Goal: Task Accomplishment & Management: Manage account settings

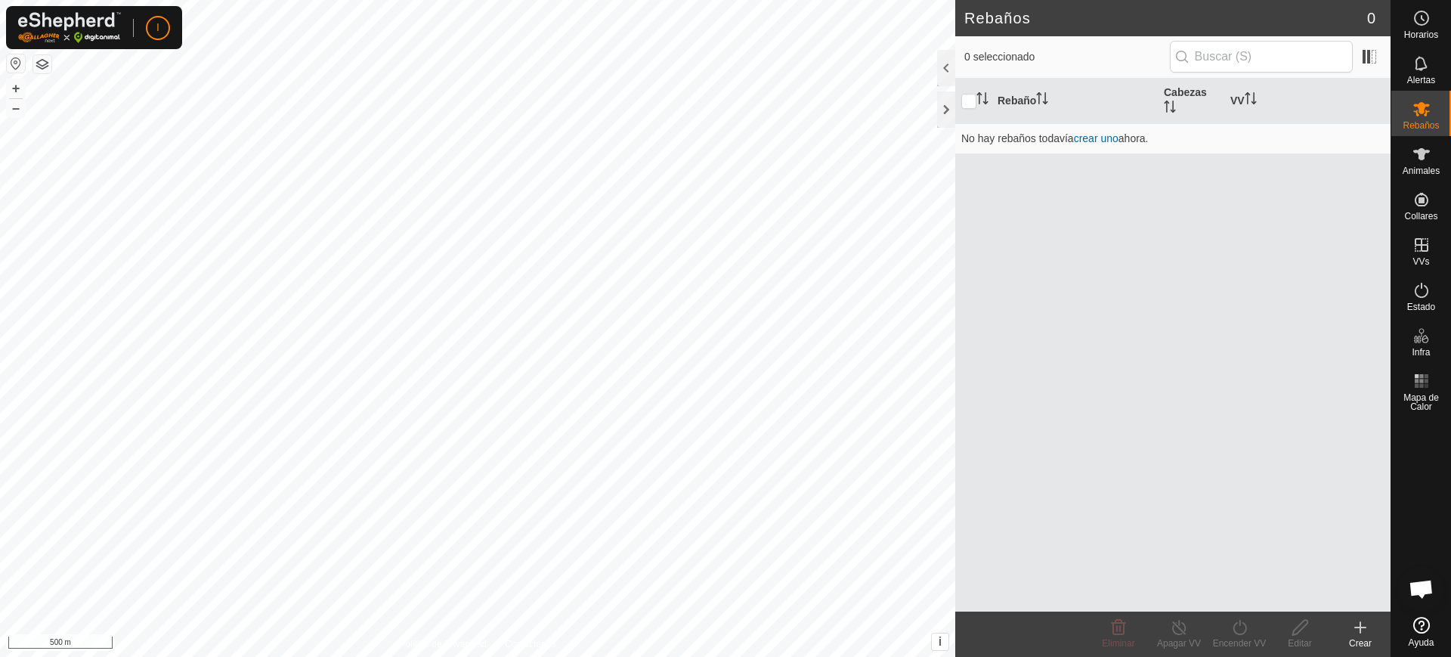
click at [1136, 290] on div "Rebaño Cabezas VV No hay rebaños todavía crear uno ahora." at bounding box center [1172, 345] width 435 height 533
click at [946, 73] on div at bounding box center [946, 68] width 18 height 36
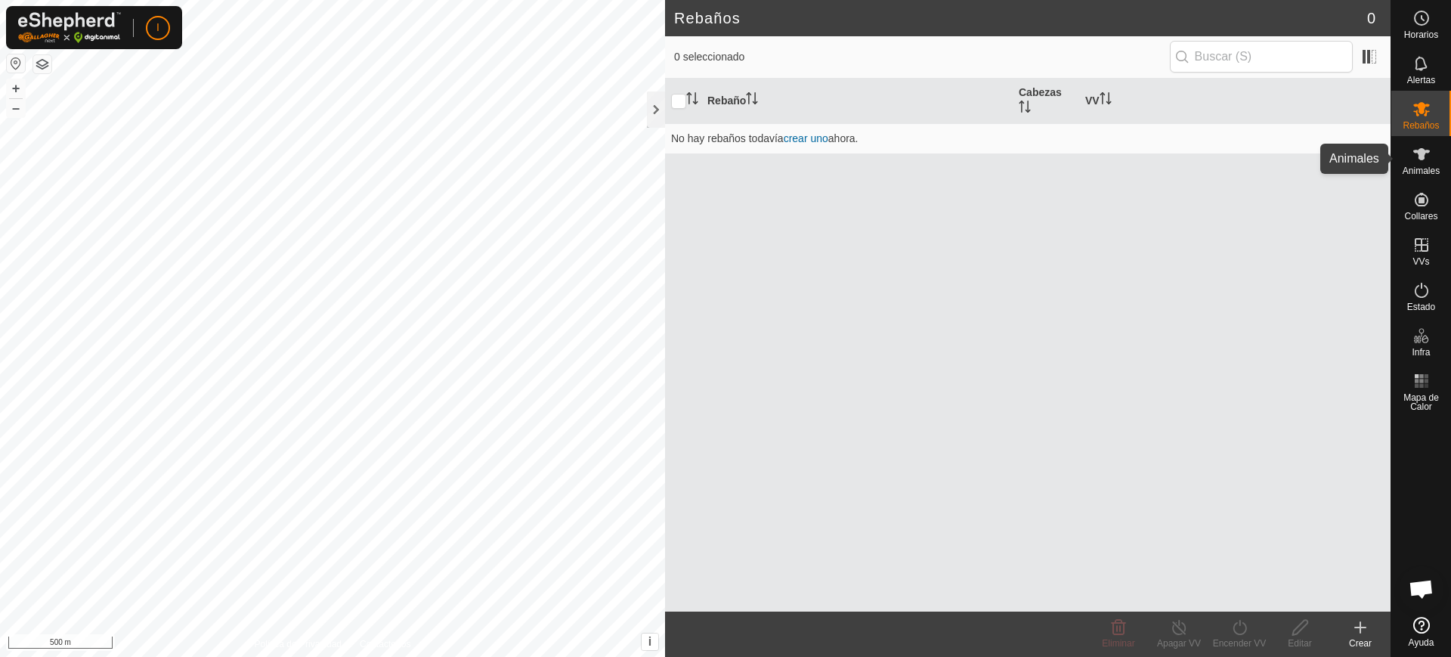
click at [1429, 156] on icon at bounding box center [1421, 154] width 18 height 18
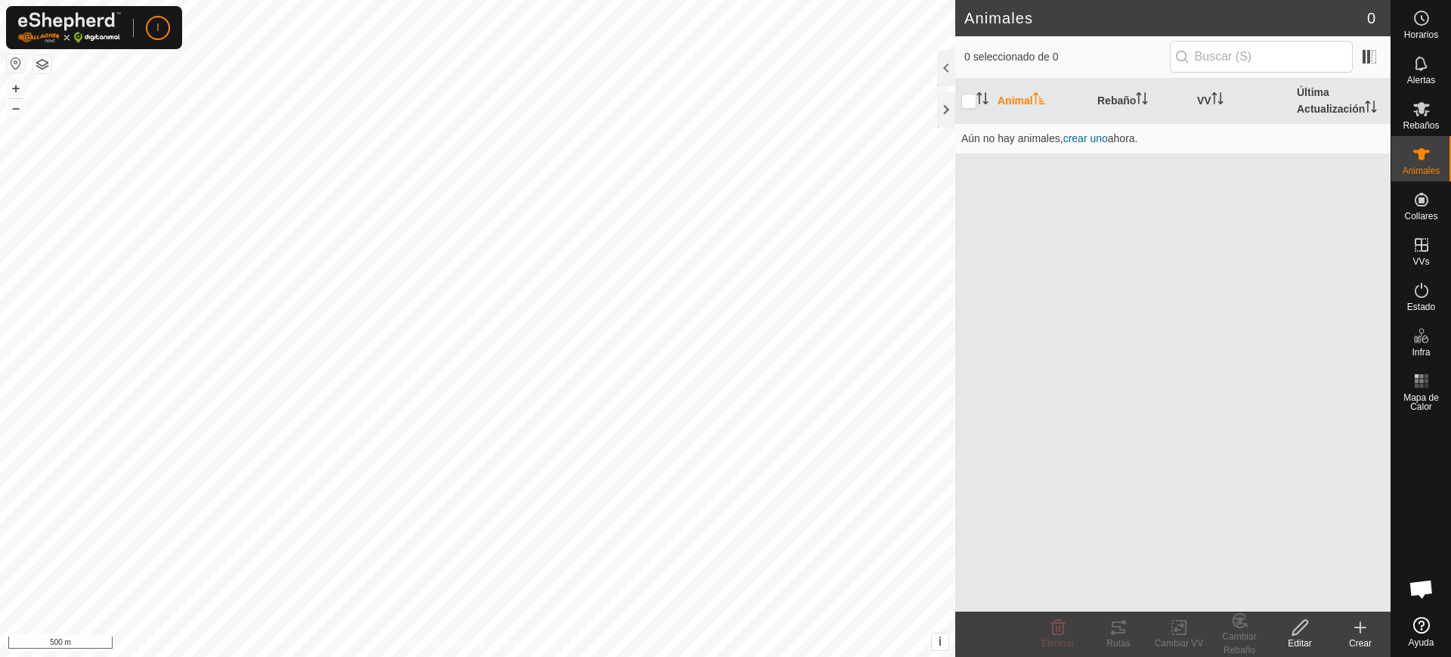
click at [1041, 263] on div "Animal Rebaño VV Última Actualización Aún no hay animales, crear uno ahora." at bounding box center [1172, 345] width 435 height 533
click at [941, 60] on div at bounding box center [946, 68] width 18 height 36
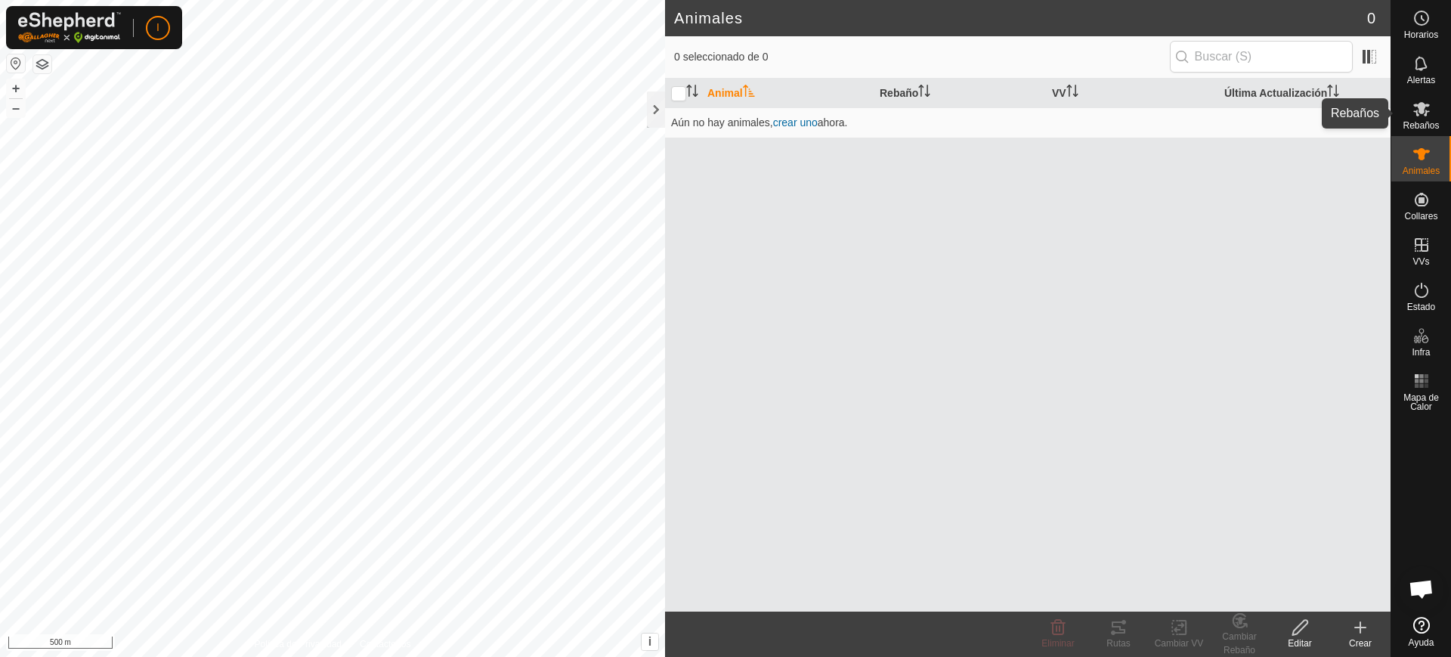
click at [1421, 104] on icon at bounding box center [1421, 109] width 17 height 14
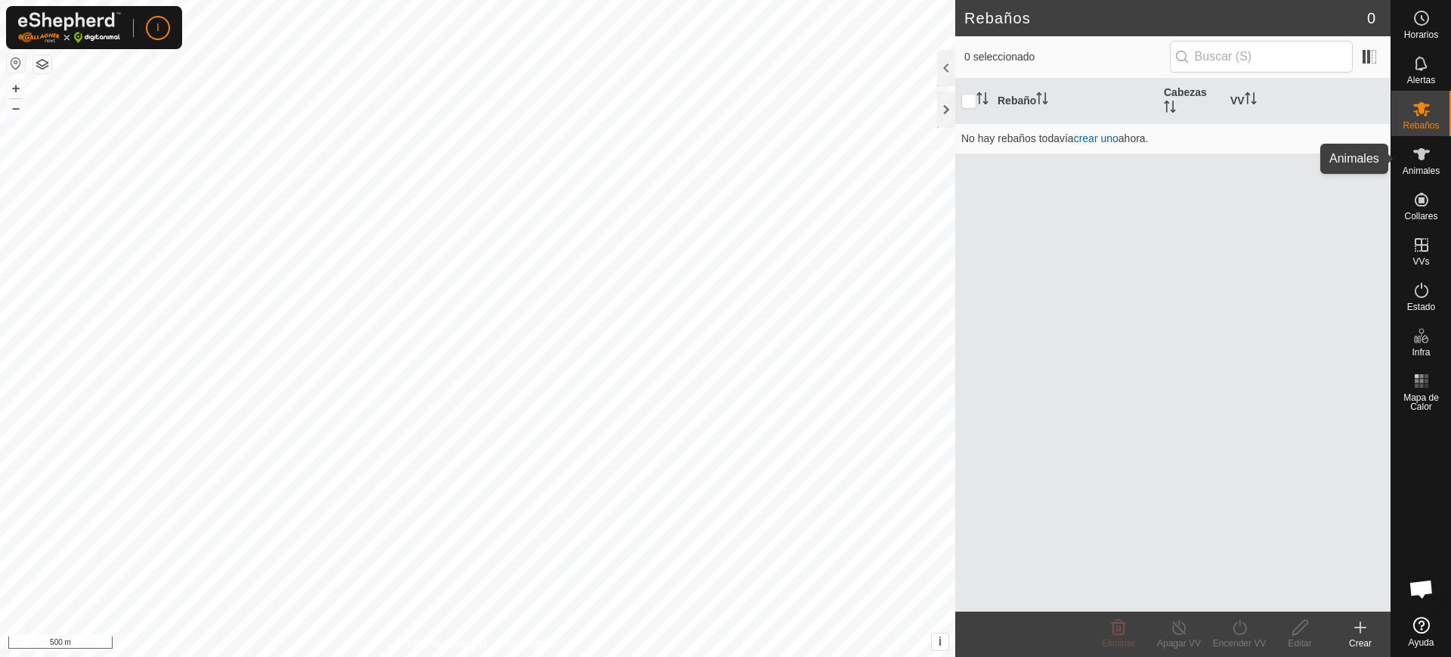
click at [1415, 155] on icon at bounding box center [1421, 154] width 18 height 18
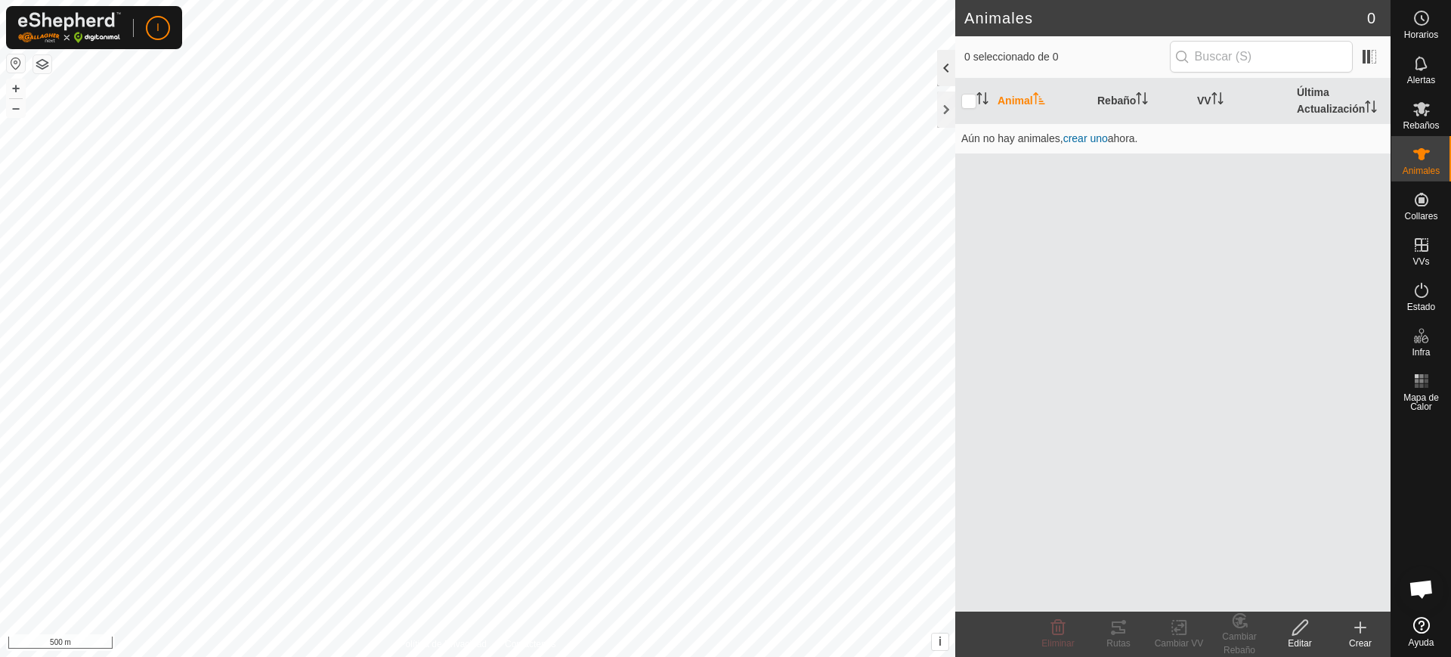
click at [947, 70] on div at bounding box center [946, 68] width 18 height 36
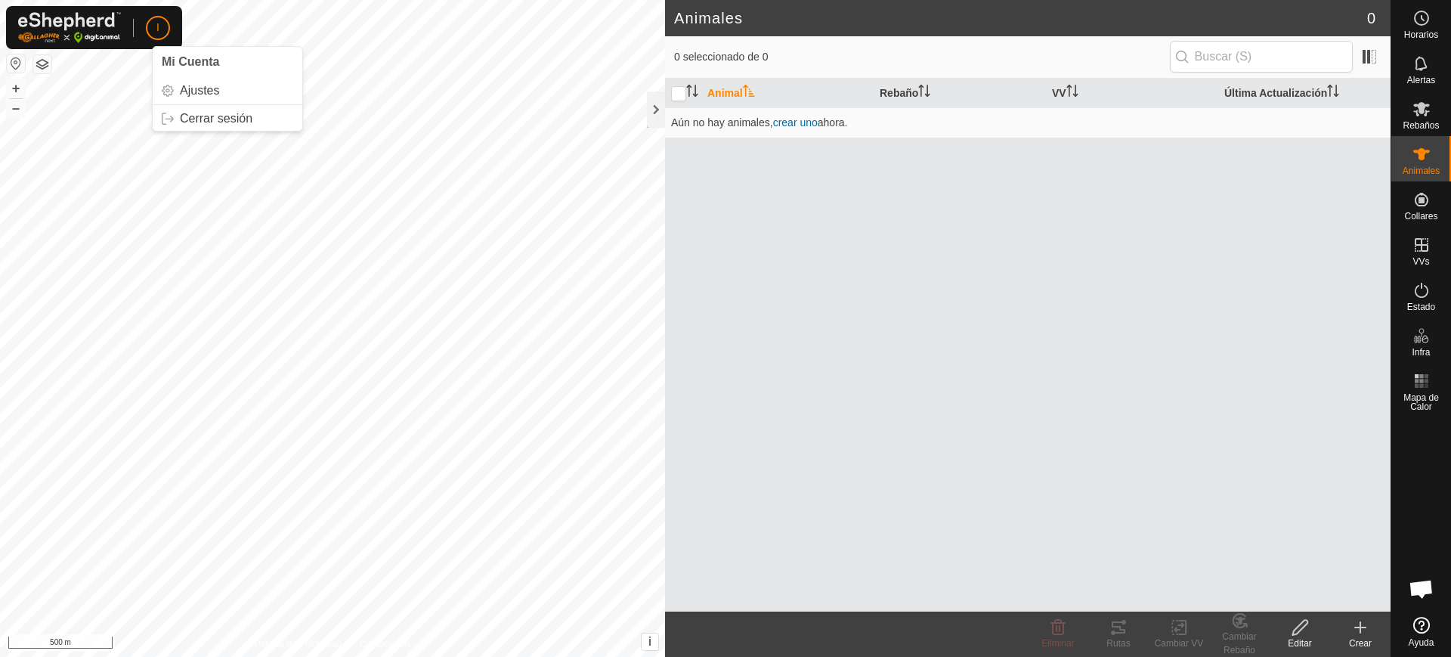
click at [164, 32] on p-avatar "I" at bounding box center [158, 28] width 24 height 24
click at [657, 114] on div at bounding box center [656, 109] width 18 height 36
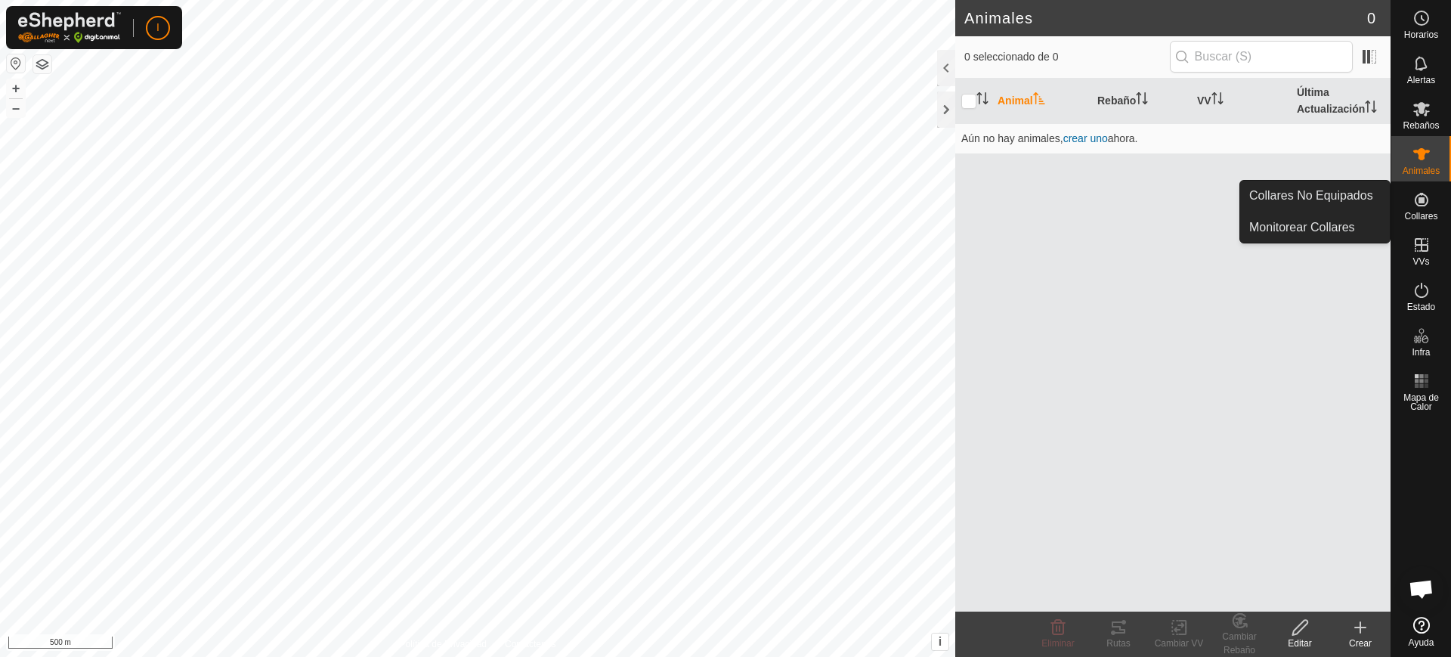
click at [1426, 212] on span "Collares" at bounding box center [1420, 216] width 33 height 9
click at [1349, 196] on link "Collares No Equipados" at bounding box center [1315, 196] width 150 height 30
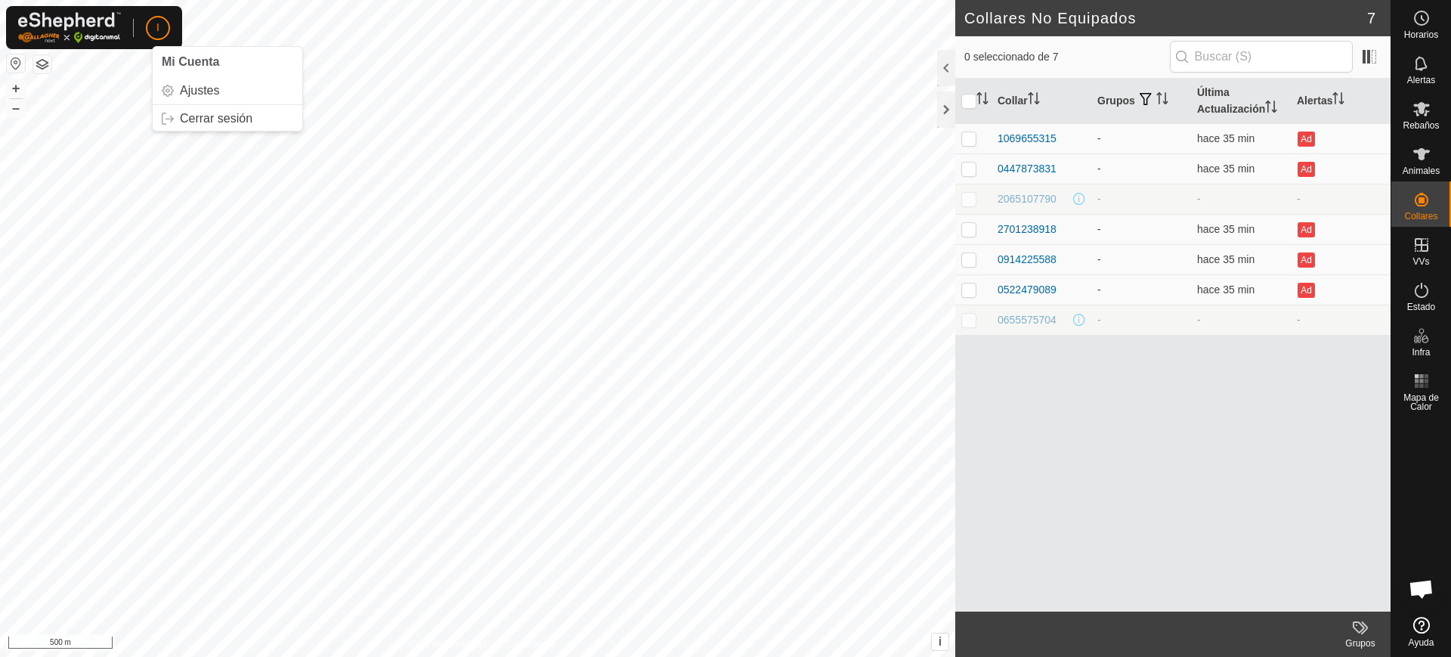
click at [158, 14] on div "I Mi Cuenta Ajustes Cerrar sesión" at bounding box center [94, 27] width 176 height 43
click at [156, 18] on p-avatar "I" at bounding box center [158, 28] width 24 height 24
click at [211, 123] on link "Cerrar sesión" at bounding box center [228, 119] width 150 height 24
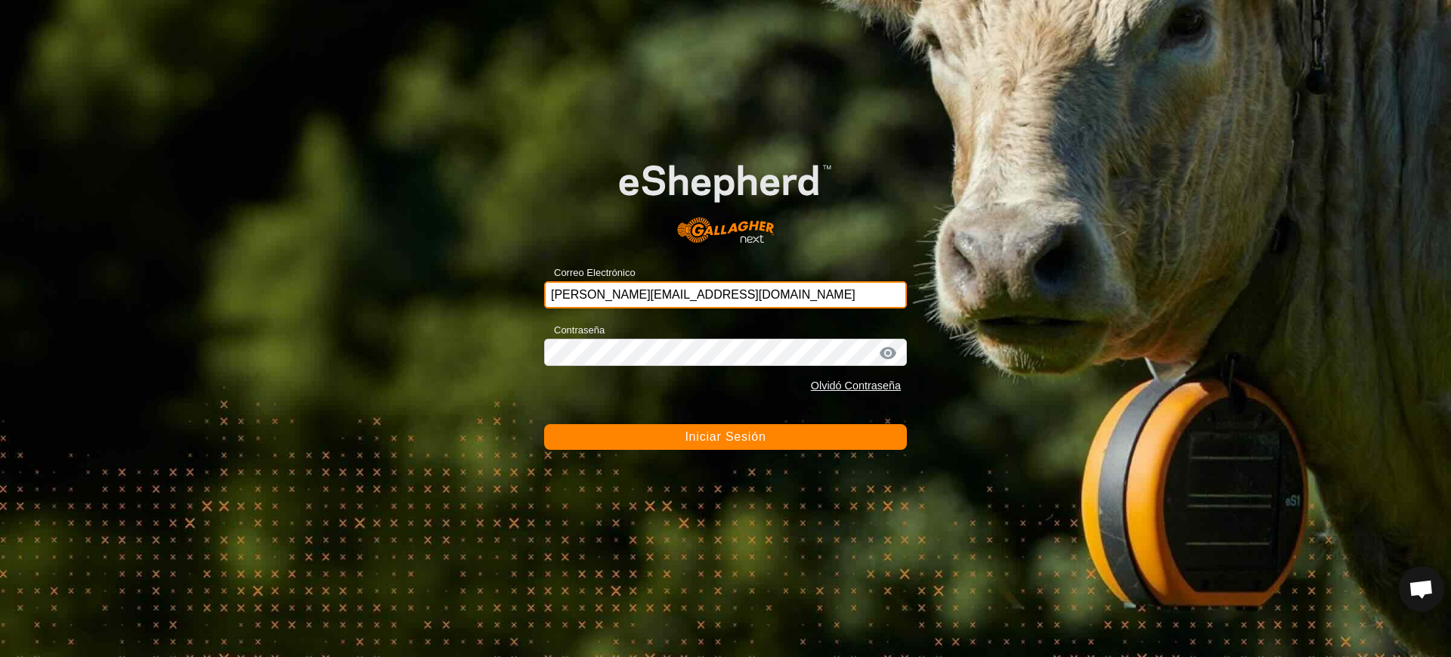
click at [723, 294] on input "[PERSON_NAME][EMAIL_ADDRESS][DOMAIN_NAME]" at bounding box center [725, 294] width 363 height 27
drag, startPoint x: 777, startPoint y: 290, endPoint x: 533, endPoint y: 290, distance: 244.8
click at [533, 290] on div "Correo Electrónico [PERSON_NAME][EMAIL_ADDRESS][DOMAIN_NAME] Contraseña Olvidó …" at bounding box center [725, 328] width 1451 height 657
type input "[EMAIL_ADDRESS][DOMAIN_NAME]"
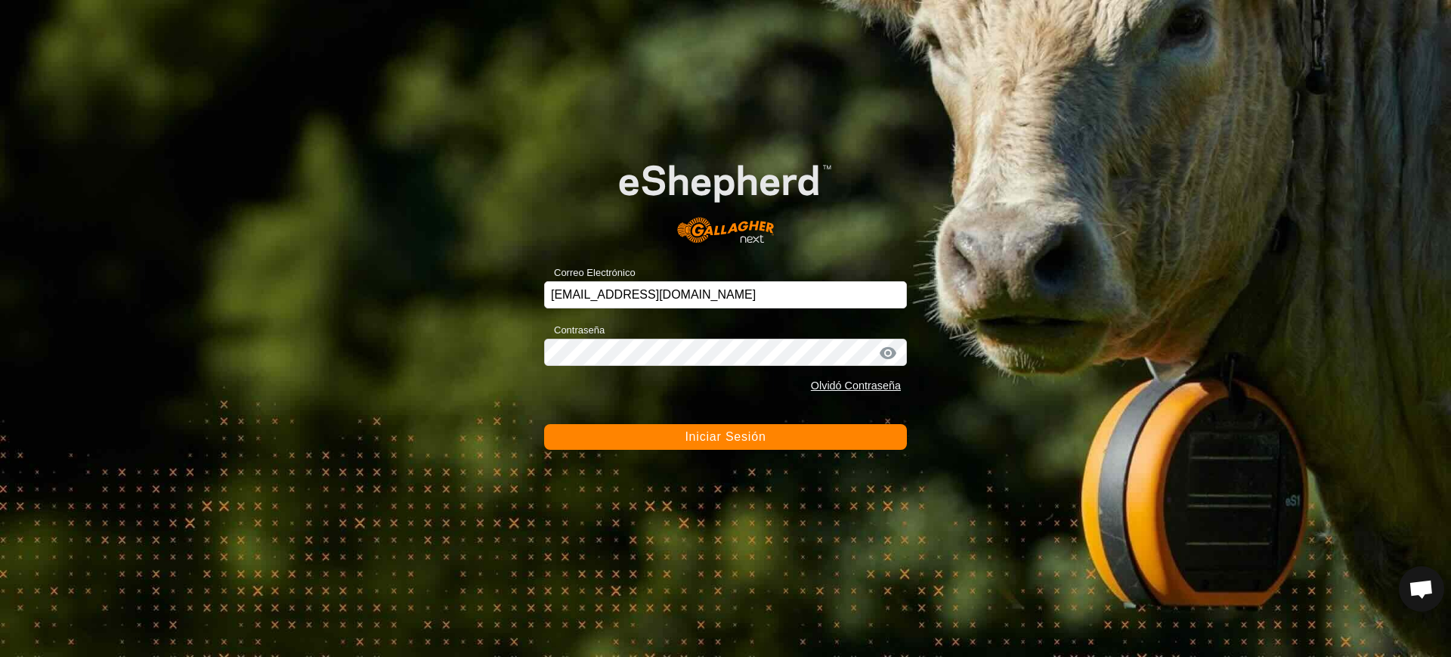
click at [750, 432] on span "Iniciar Sesión" at bounding box center [724, 436] width 81 height 13
